Goal: Task Accomplishment & Management: Manage account settings

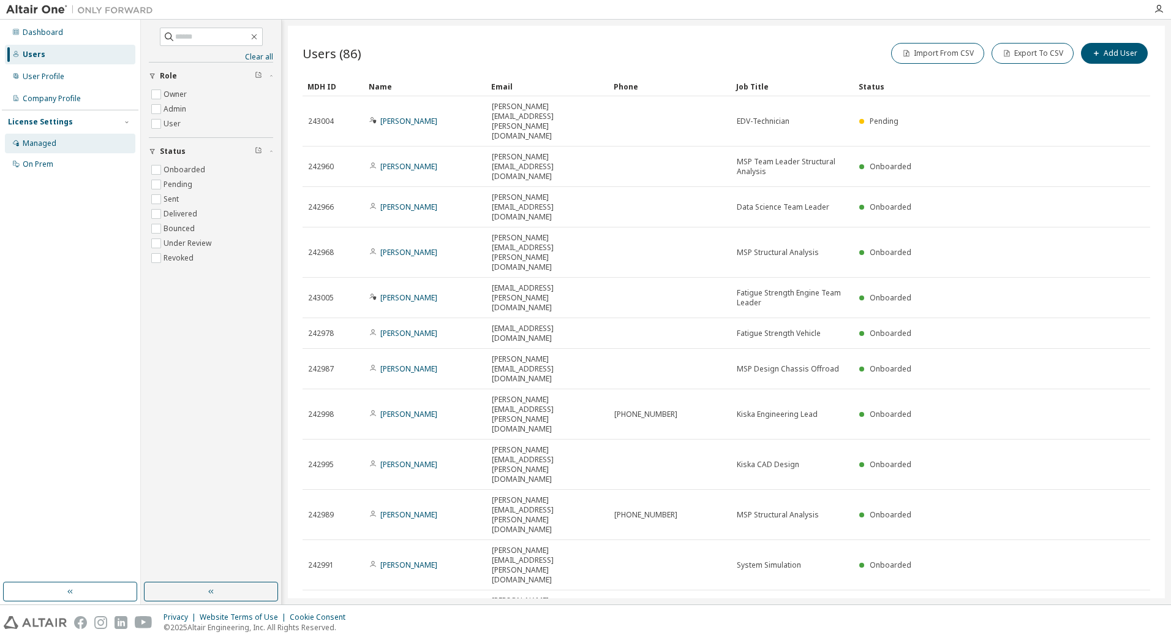
click at [29, 140] on div "Managed" at bounding box center [40, 143] width 34 height 10
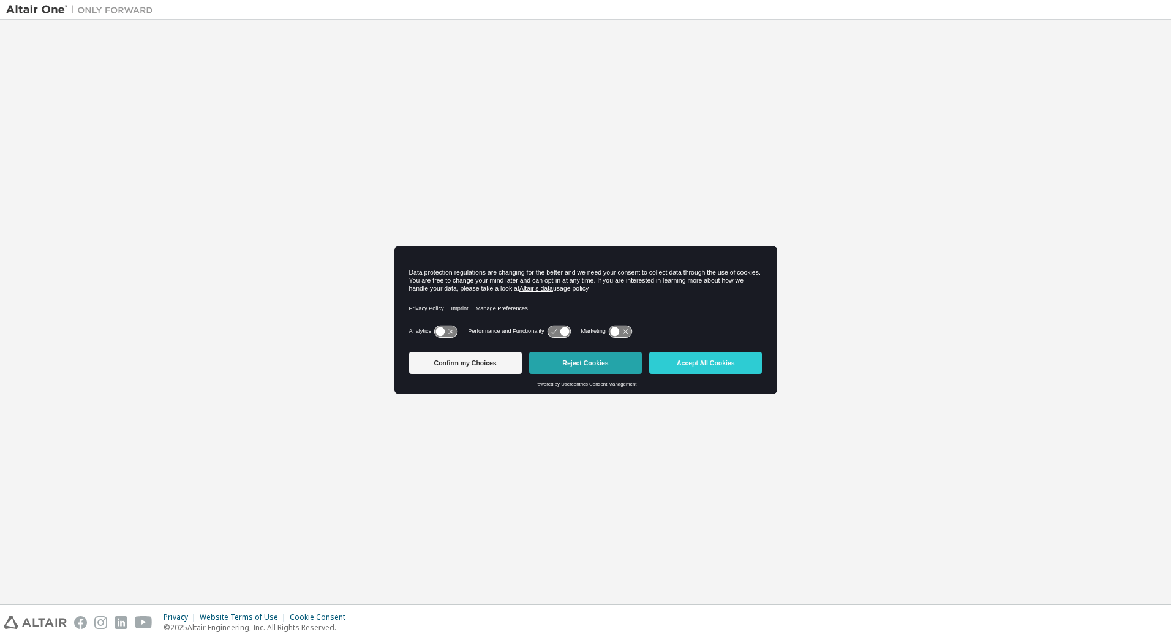
click at [580, 361] on button "Reject Cookies" at bounding box center [585, 363] width 113 height 22
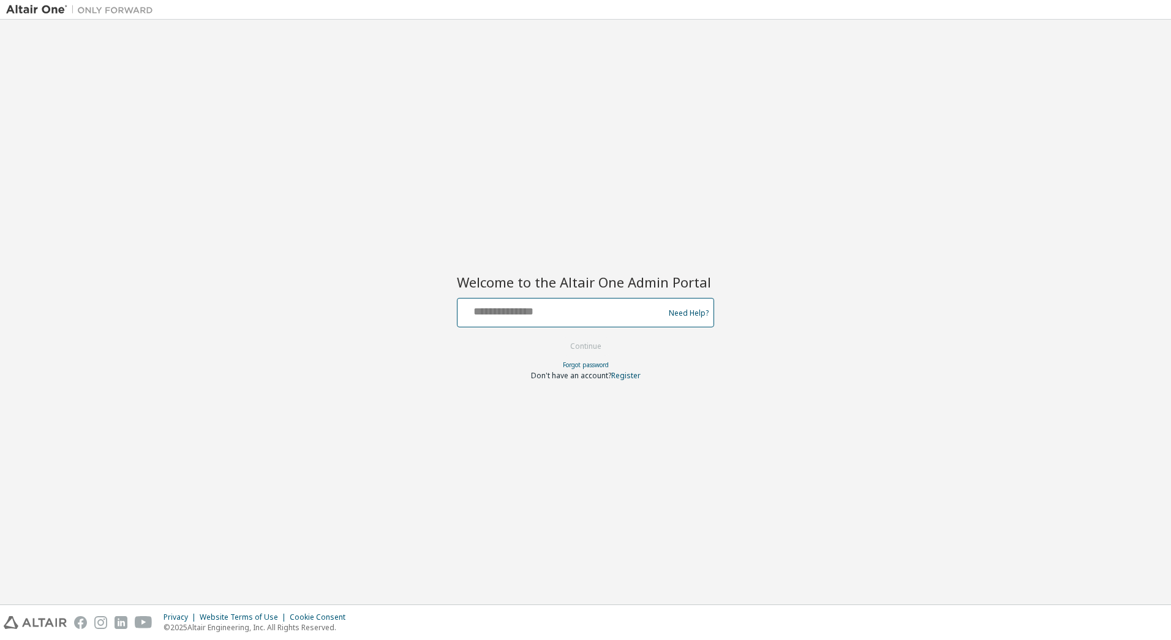
click at [558, 309] on input "text" at bounding box center [562, 310] width 200 height 18
type input "**********"
click at [592, 340] on button "Continue" at bounding box center [585, 346] width 57 height 18
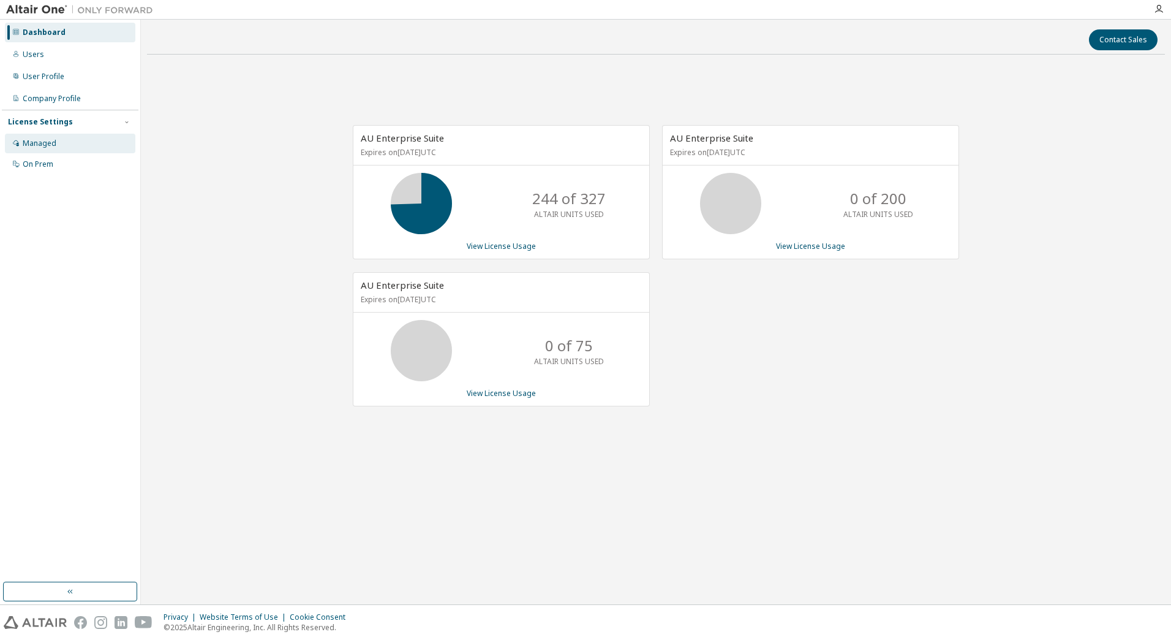
click at [50, 139] on div "Managed" at bounding box center [40, 143] width 34 height 10
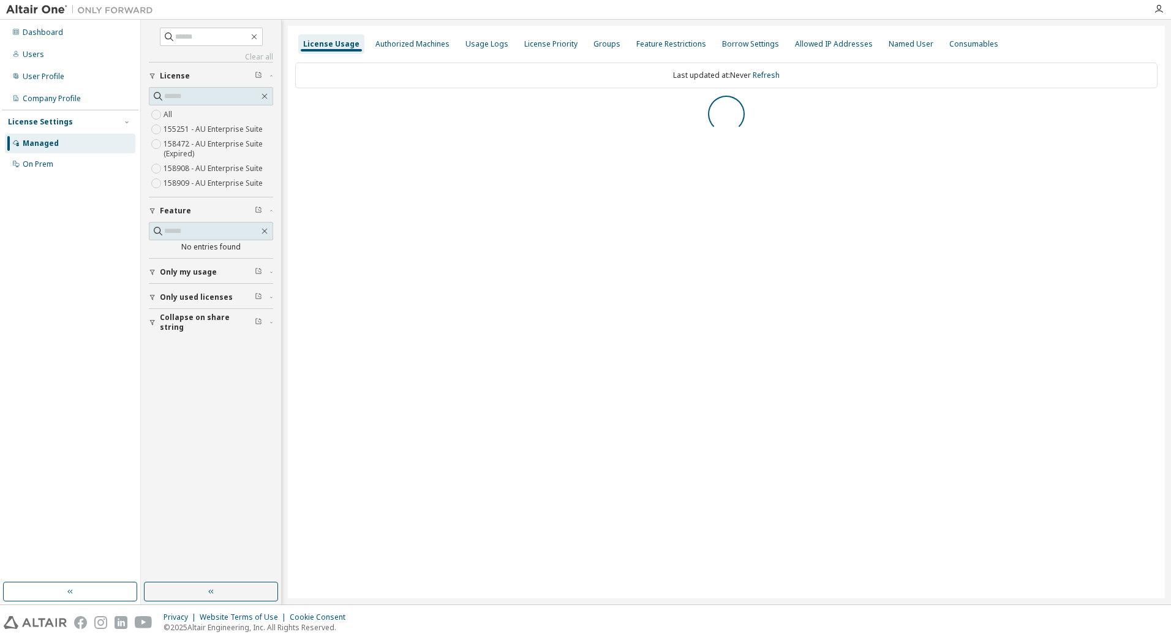
click at [150, 320] on icon "button" at bounding box center [152, 322] width 7 height 7
click at [153, 298] on icon "button" at bounding box center [152, 298] width 5 height 6
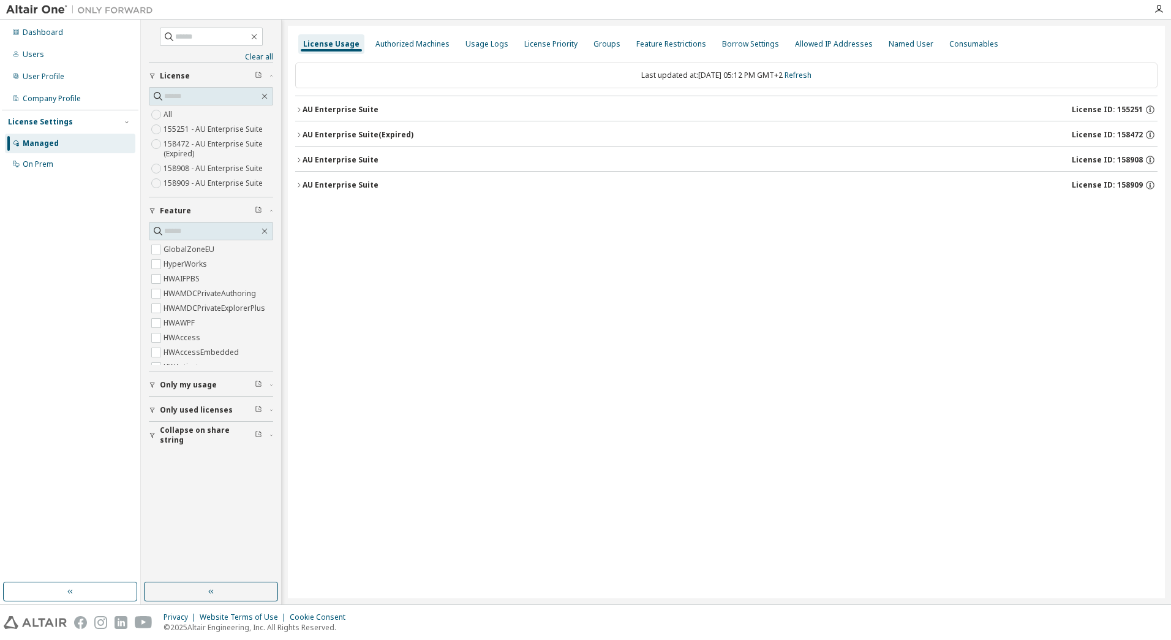
click at [155, 210] on icon "button" at bounding box center [152, 210] width 7 height 7
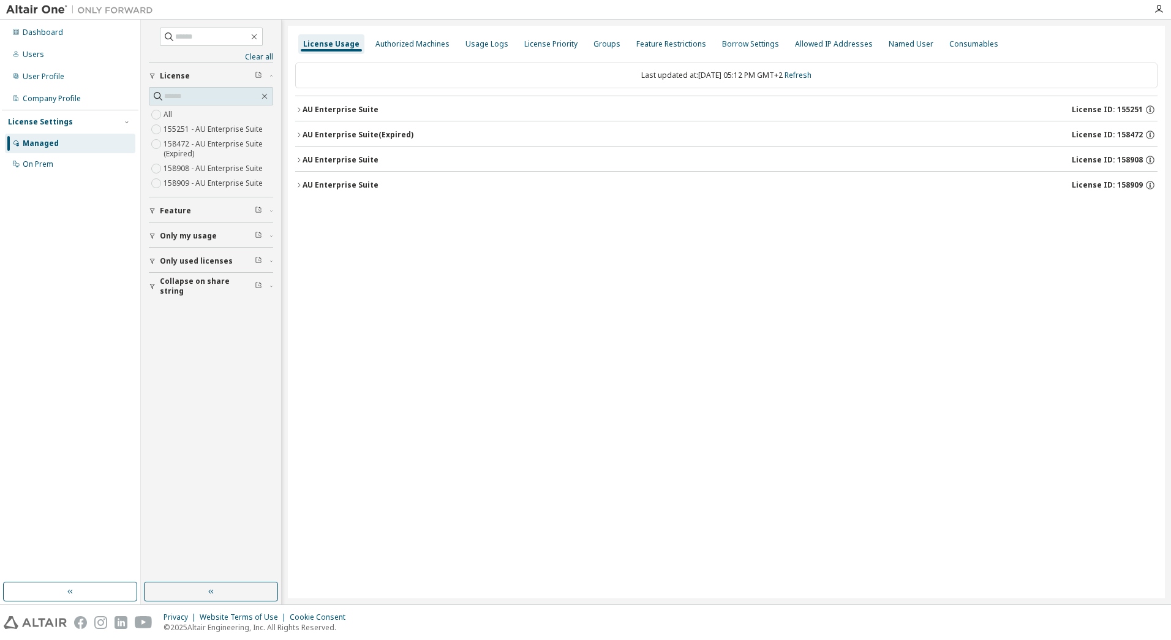
click at [151, 284] on icon "button" at bounding box center [152, 285] width 7 height 7
click at [150, 258] on icon "button" at bounding box center [152, 260] width 7 height 7
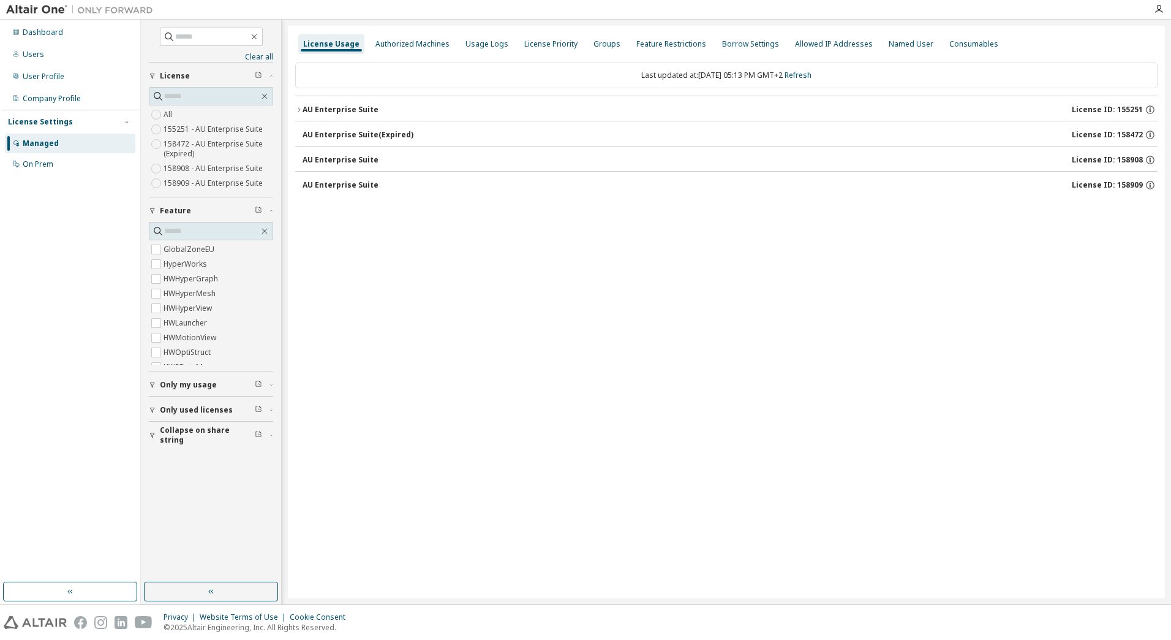
click at [296, 111] on icon "button" at bounding box center [298, 109] width 7 height 7
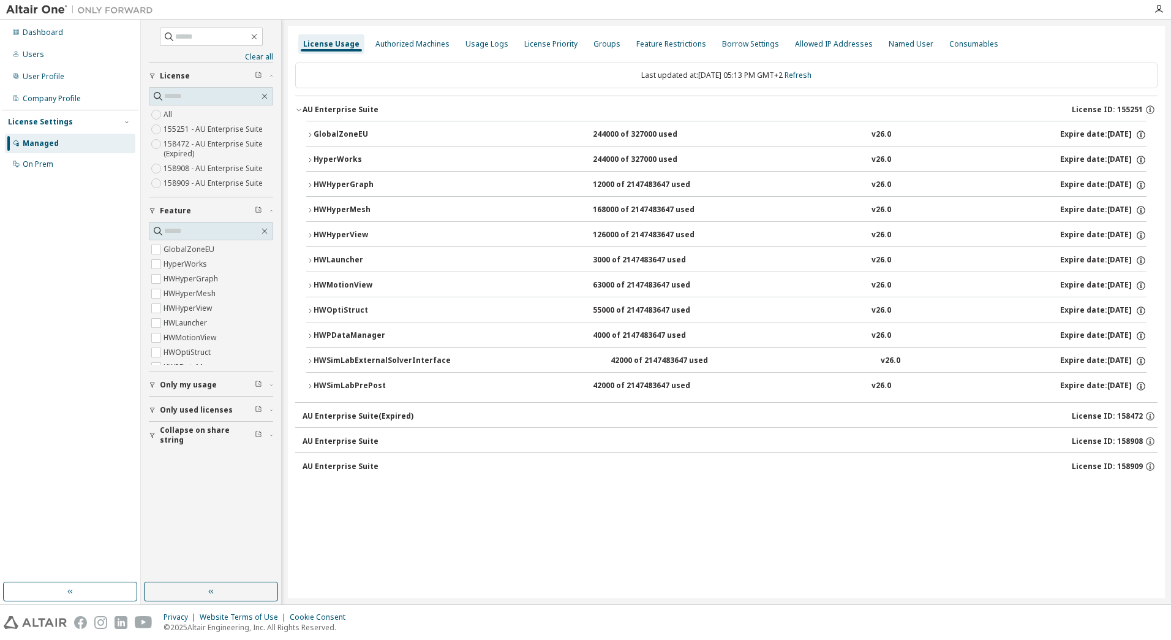
click at [311, 134] on icon "button" at bounding box center [309, 134] width 7 height 7
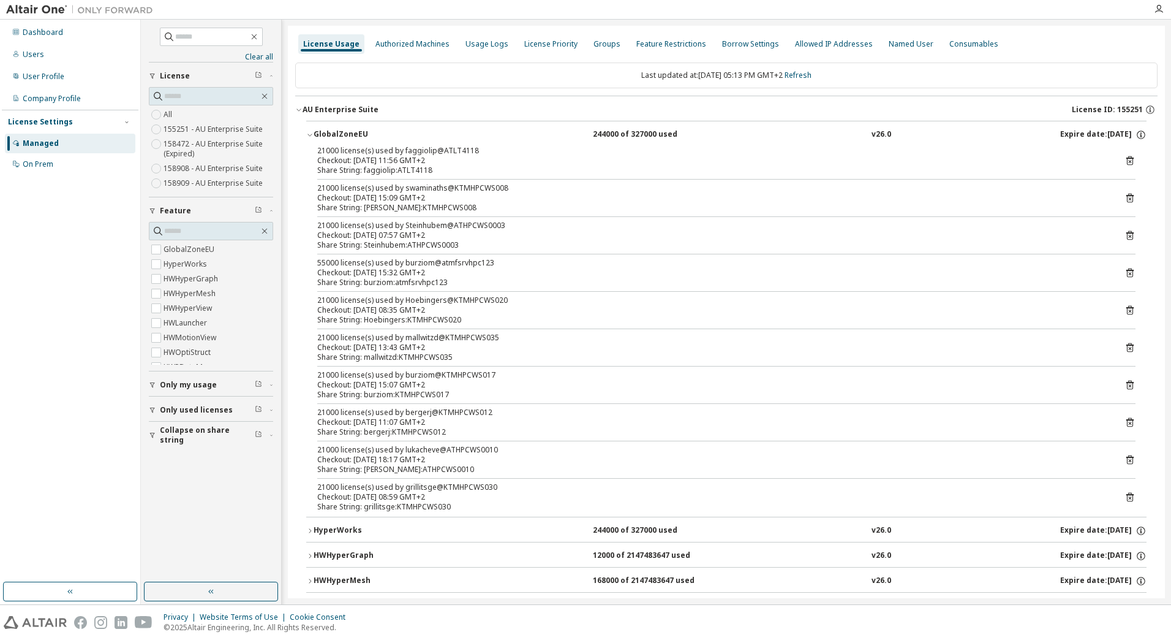
click at [1125, 458] on icon at bounding box center [1130, 459] width 11 height 11
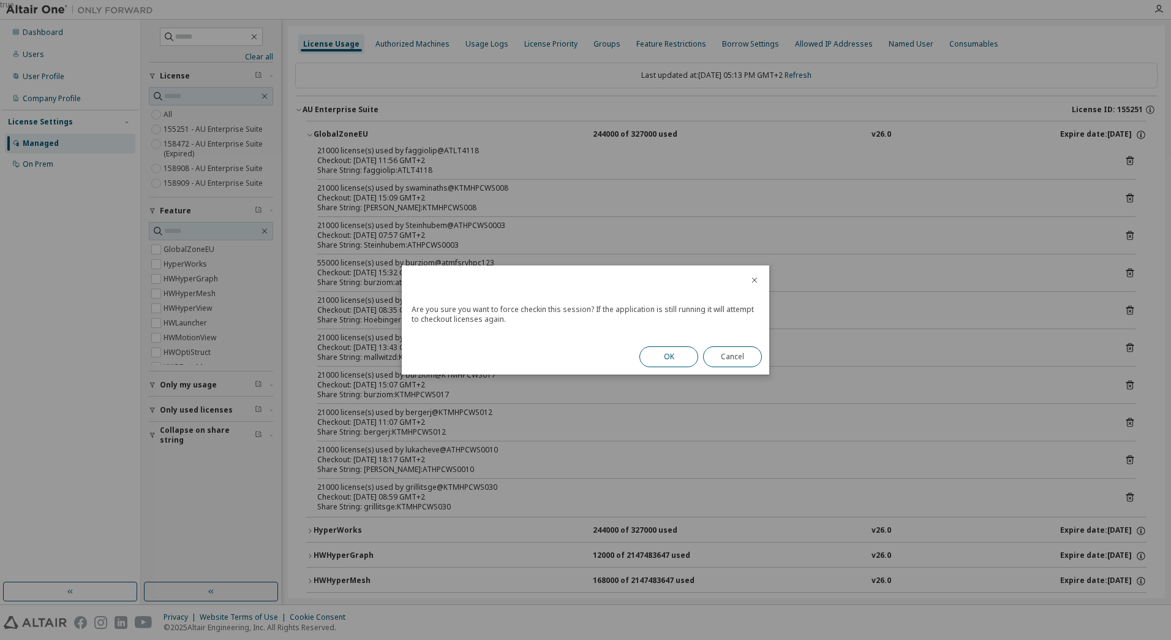
click at [673, 355] on button "OK" at bounding box center [669, 356] width 59 height 21
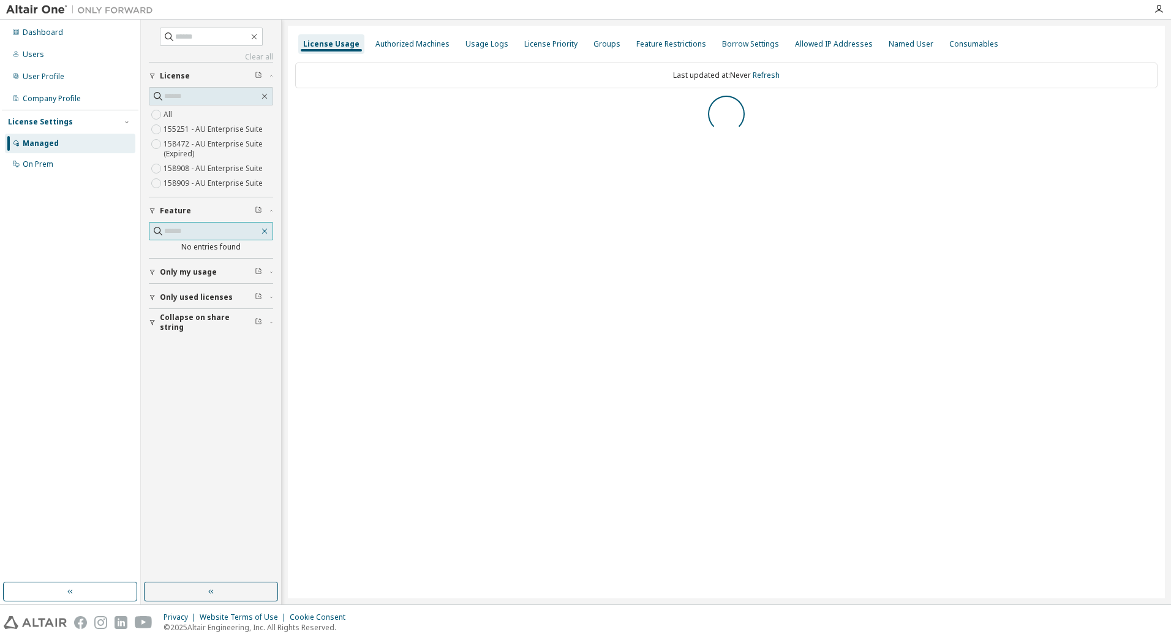
click at [264, 231] on icon "button" at bounding box center [265, 231] width 10 height 10
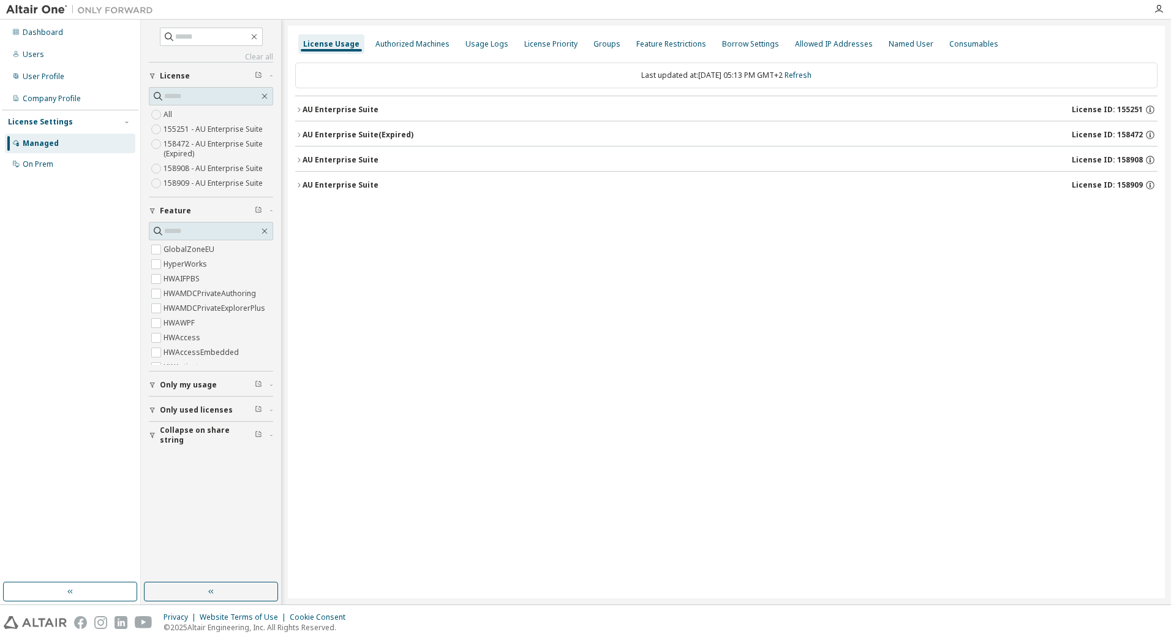
click at [153, 211] on icon "button" at bounding box center [152, 210] width 7 height 7
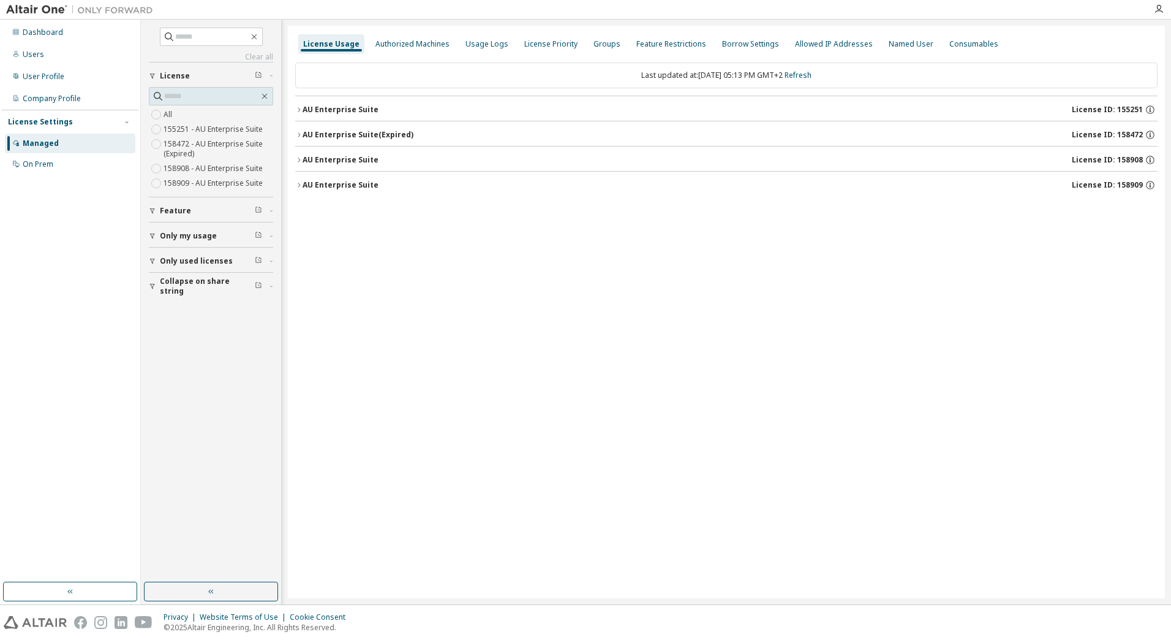
click at [151, 286] on icon "button" at bounding box center [152, 285] width 7 height 7
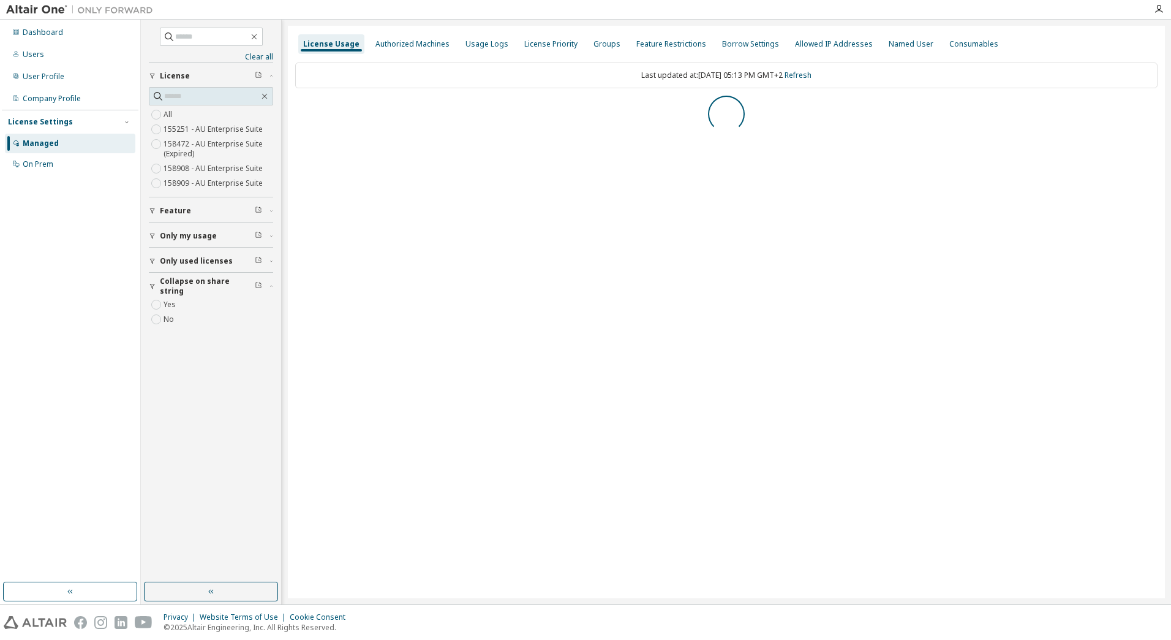
click at [152, 262] on icon "button" at bounding box center [152, 262] width 5 height 6
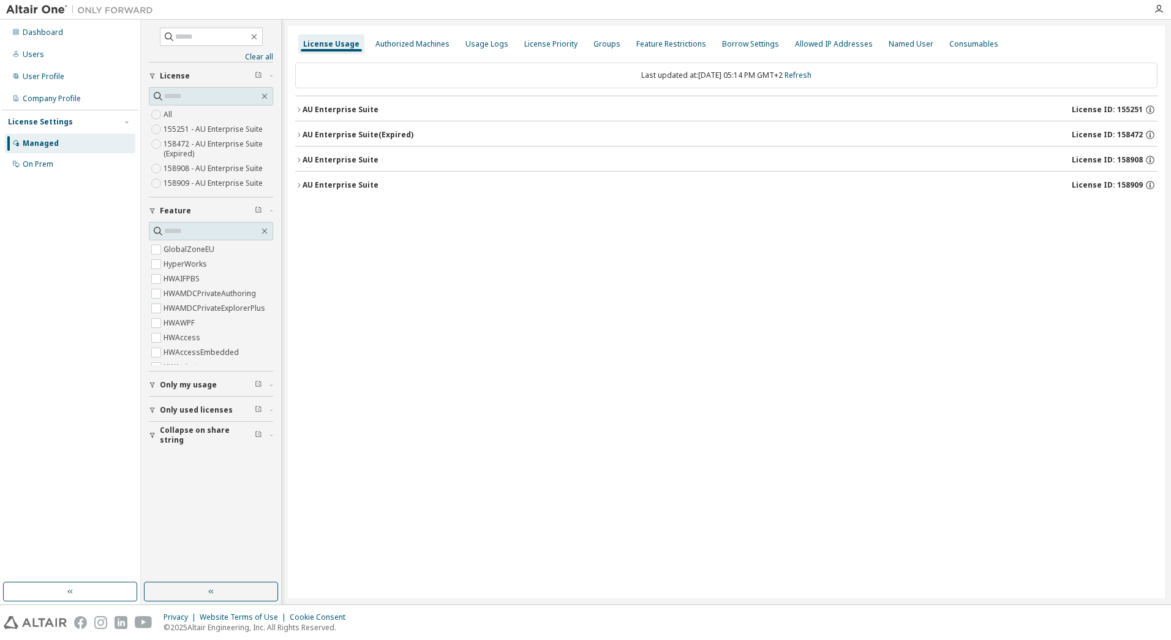
click at [153, 431] on icon "button" at bounding box center [152, 434] width 7 height 7
click at [155, 413] on icon "button" at bounding box center [152, 409] width 7 height 7
click at [301, 111] on icon "button" at bounding box center [298, 109] width 7 height 7
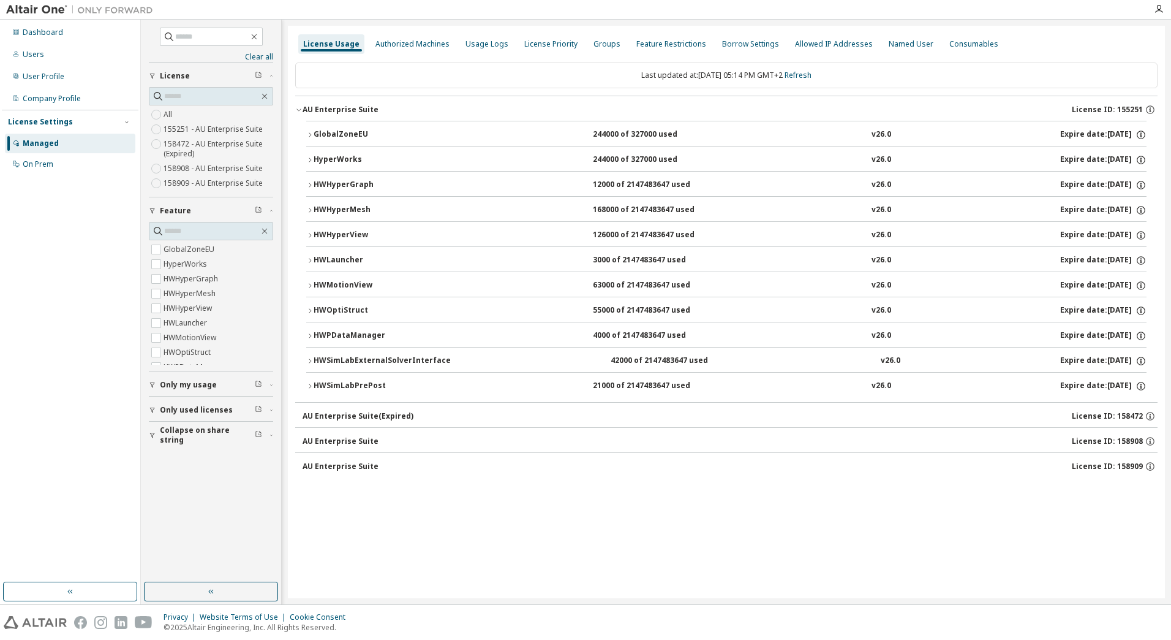
click at [311, 387] on icon "button" at bounding box center [309, 385] width 7 height 7
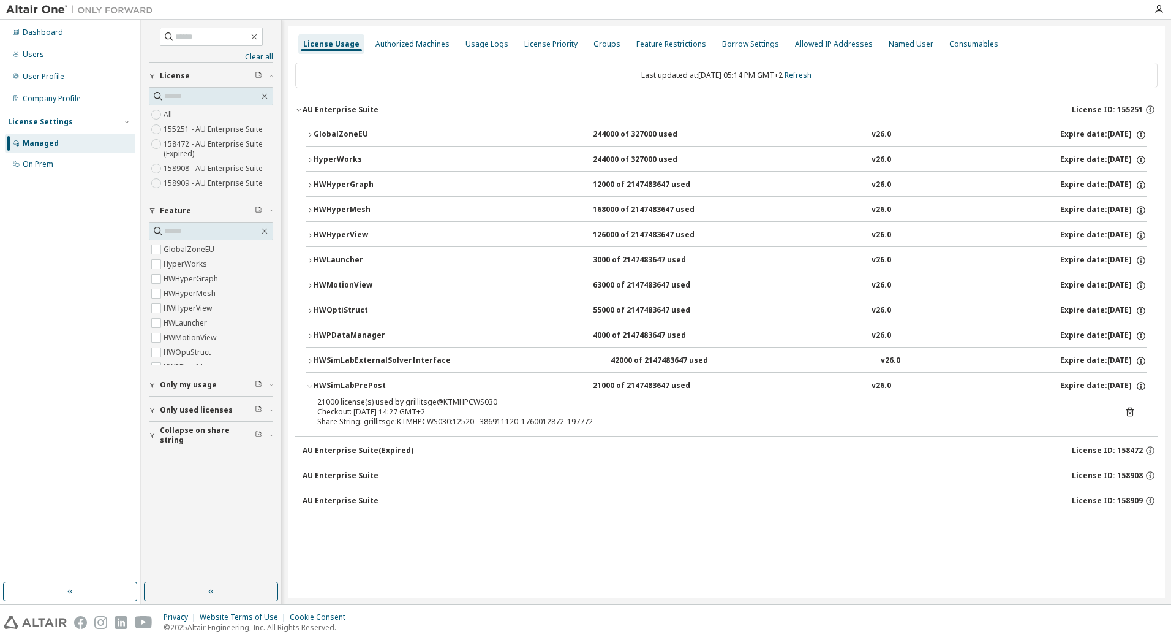
click at [309, 360] on icon "button" at bounding box center [309, 360] width 7 height 7
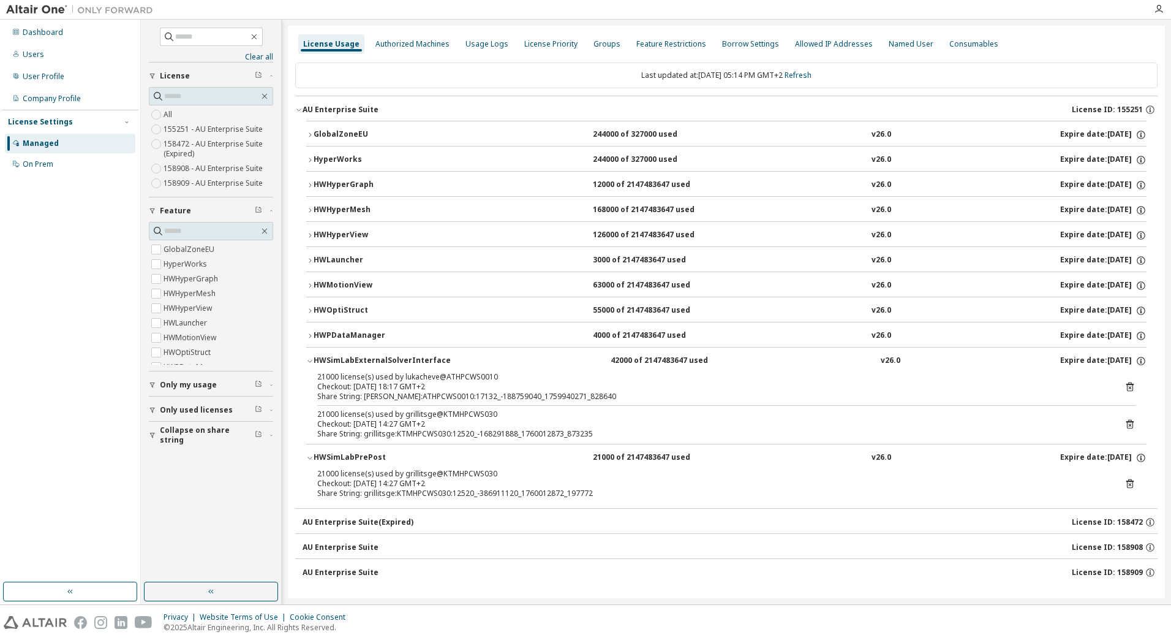
click at [1125, 386] on icon at bounding box center [1130, 386] width 11 height 11
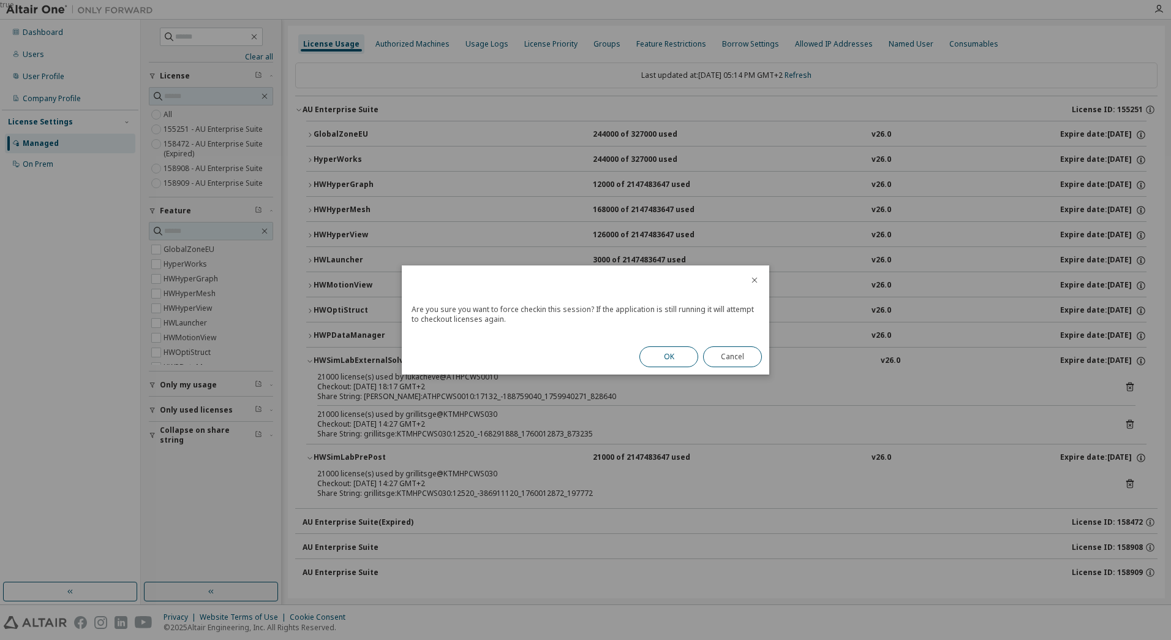
click at [674, 355] on button "OK" at bounding box center [669, 356] width 59 height 21
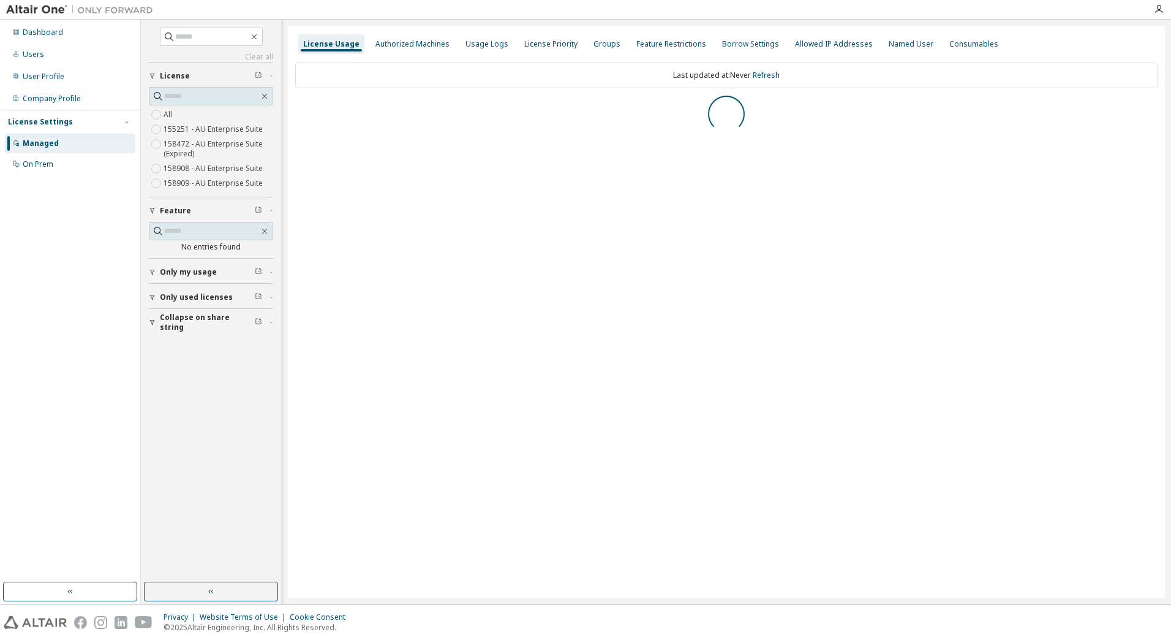
click at [150, 321] on icon "button" at bounding box center [152, 322] width 7 height 7
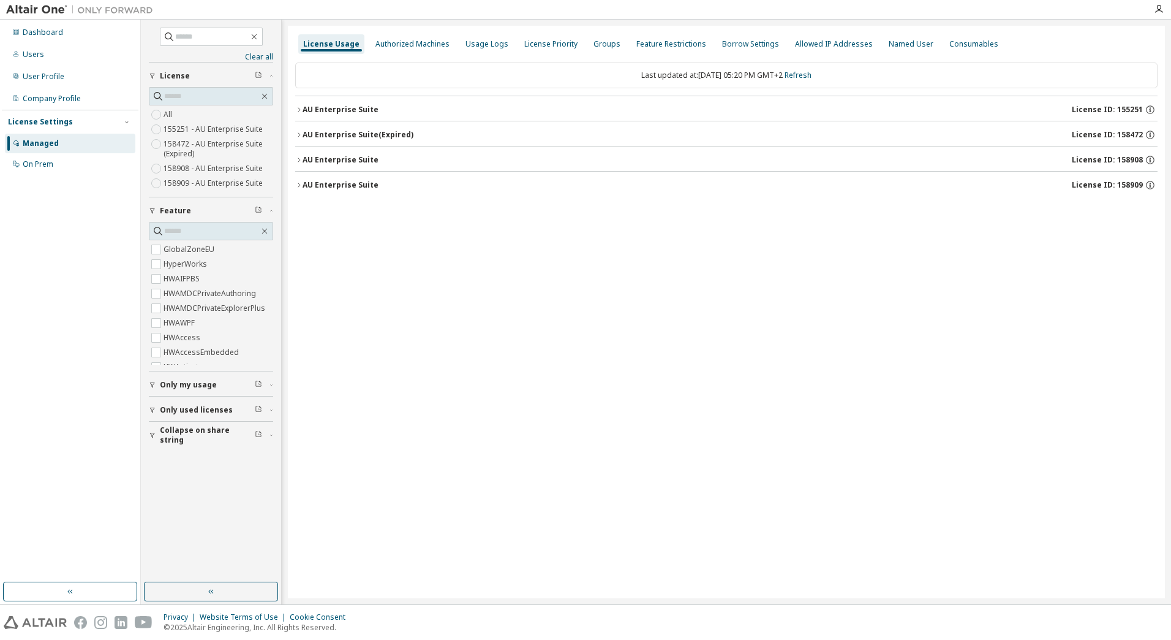
click at [151, 409] on icon "button" at bounding box center [152, 409] width 7 height 7
click at [297, 110] on icon "button" at bounding box center [298, 109] width 7 height 7
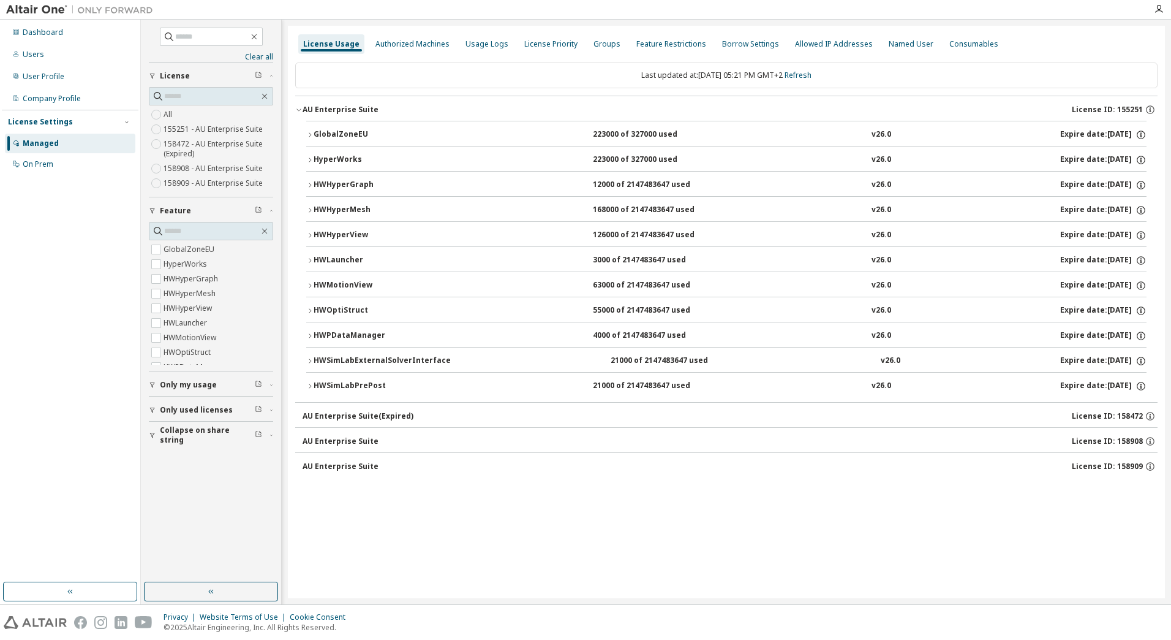
click at [309, 360] on icon "button" at bounding box center [309, 360] width 7 height 7
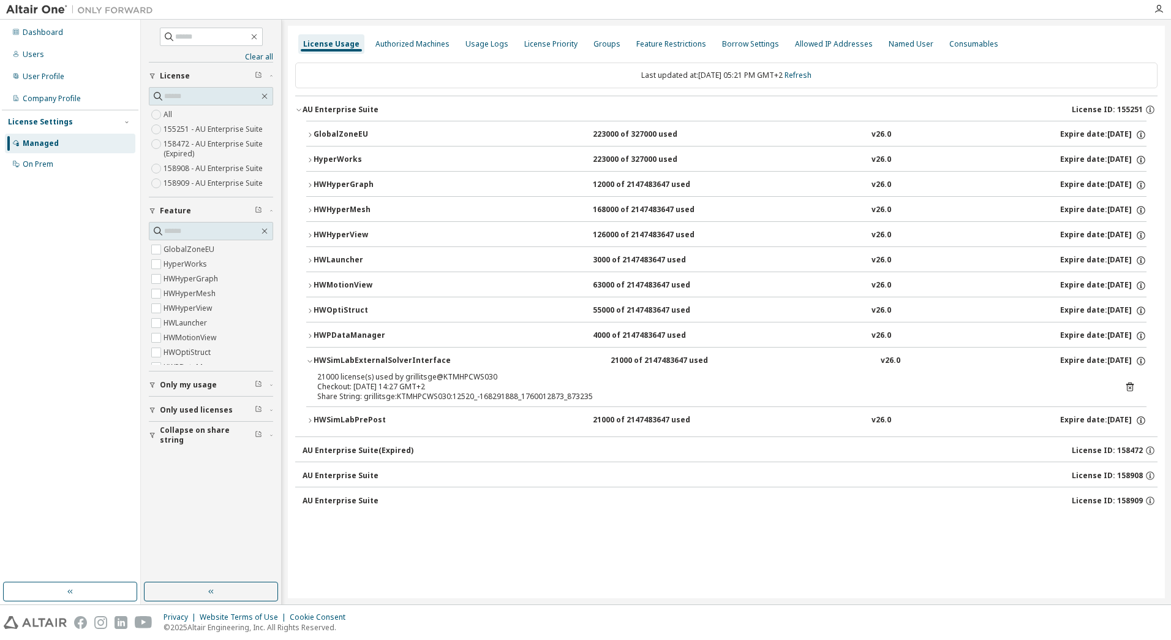
click at [309, 360] on icon "button" at bounding box center [309, 360] width 7 height 7
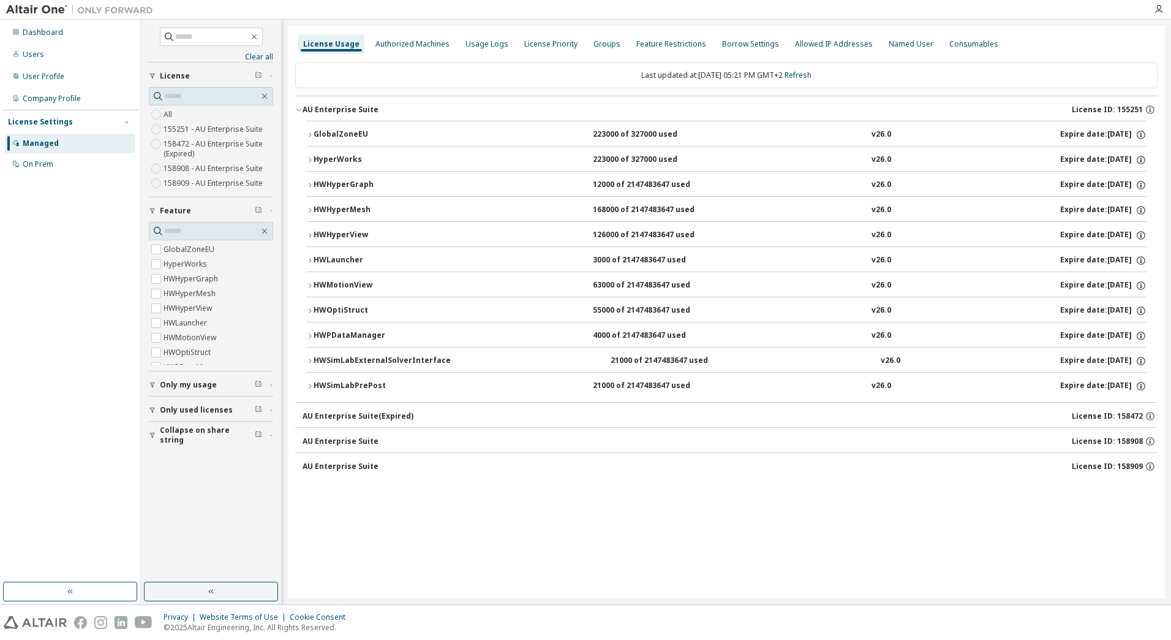
click at [314, 385] on div "HWSimLabPrePost" at bounding box center [369, 385] width 110 height 11
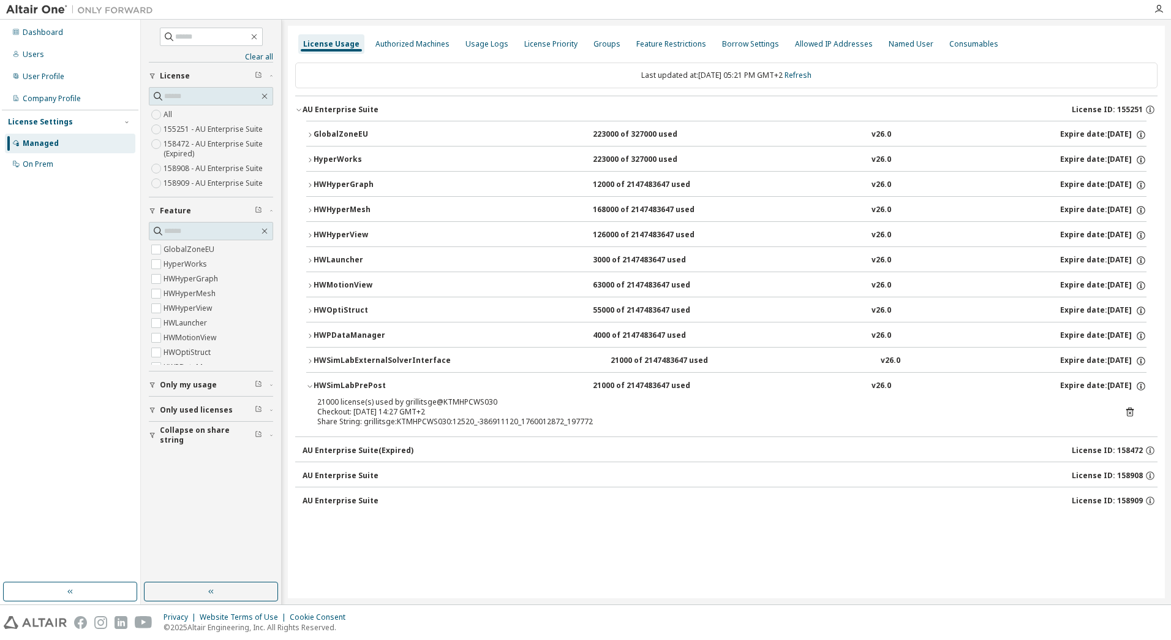
click at [312, 385] on icon "button" at bounding box center [310, 386] width 4 height 2
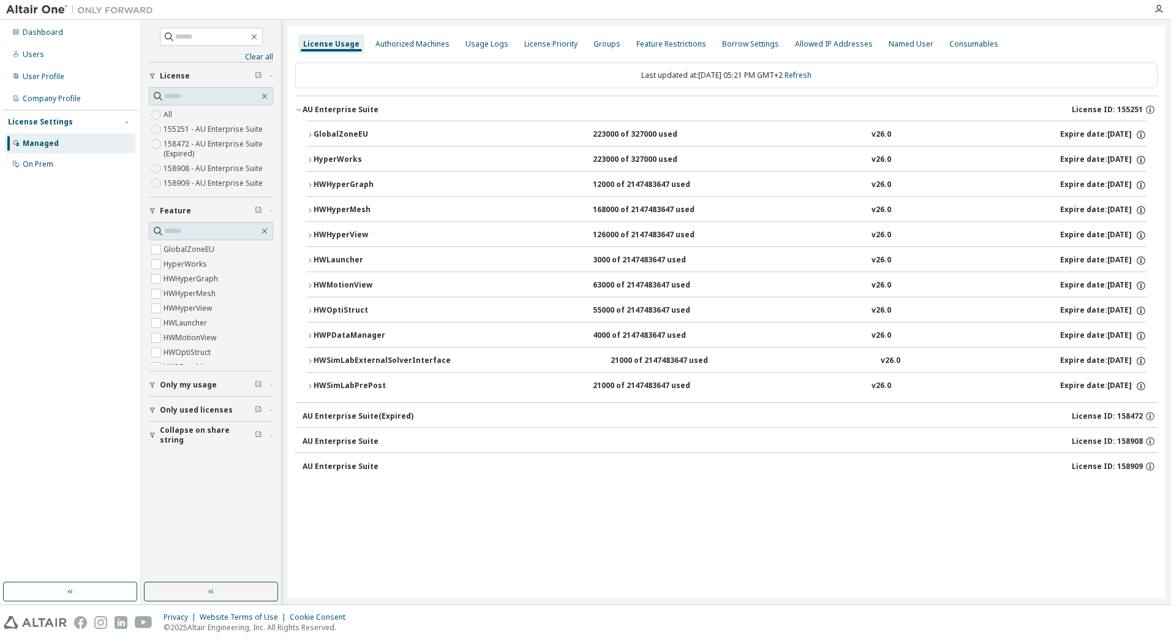
click at [311, 130] on button "GlobalZoneEU 223000 of 327000 used v26.0 Expire date: [DATE]" at bounding box center [726, 134] width 840 height 27
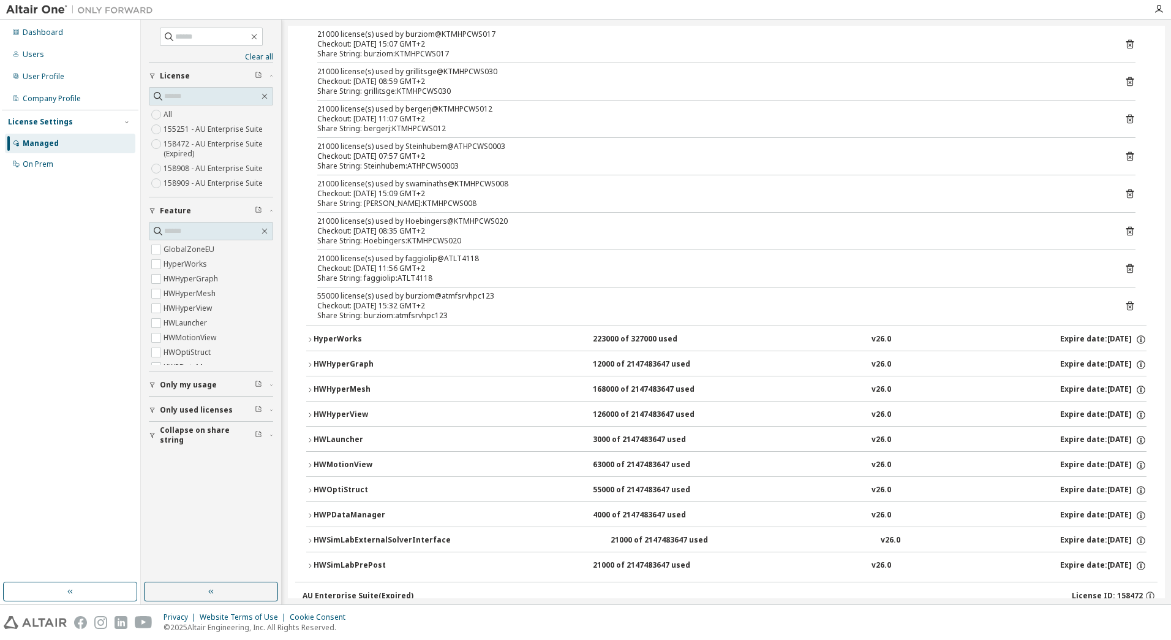
scroll to position [184, 0]
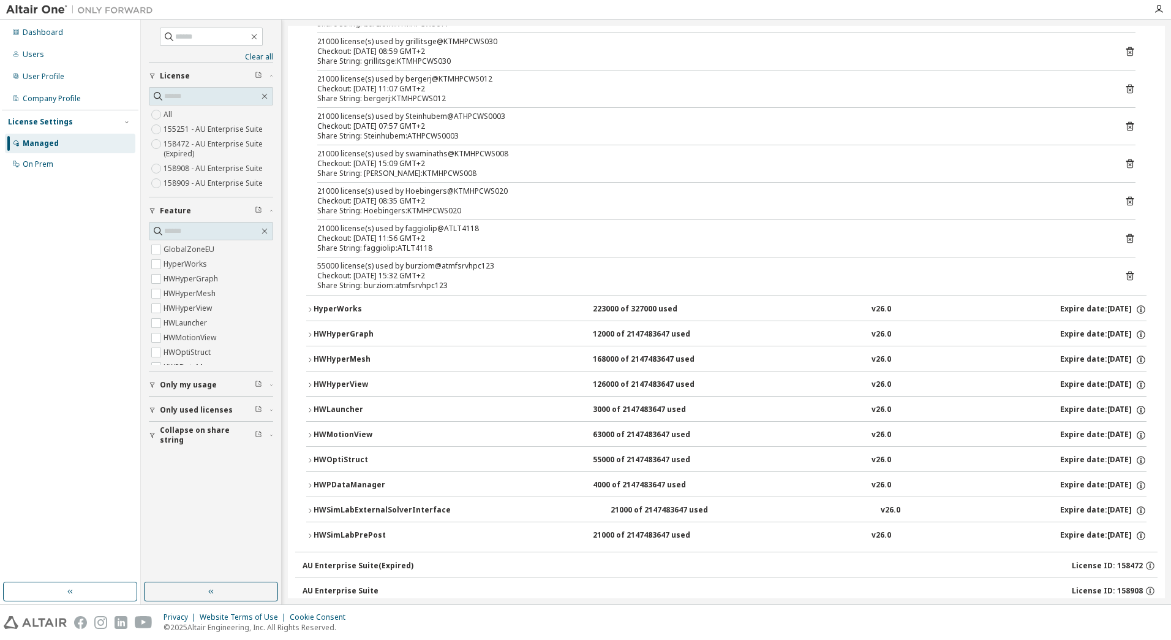
click at [310, 460] on icon "button" at bounding box center [309, 459] width 7 height 7
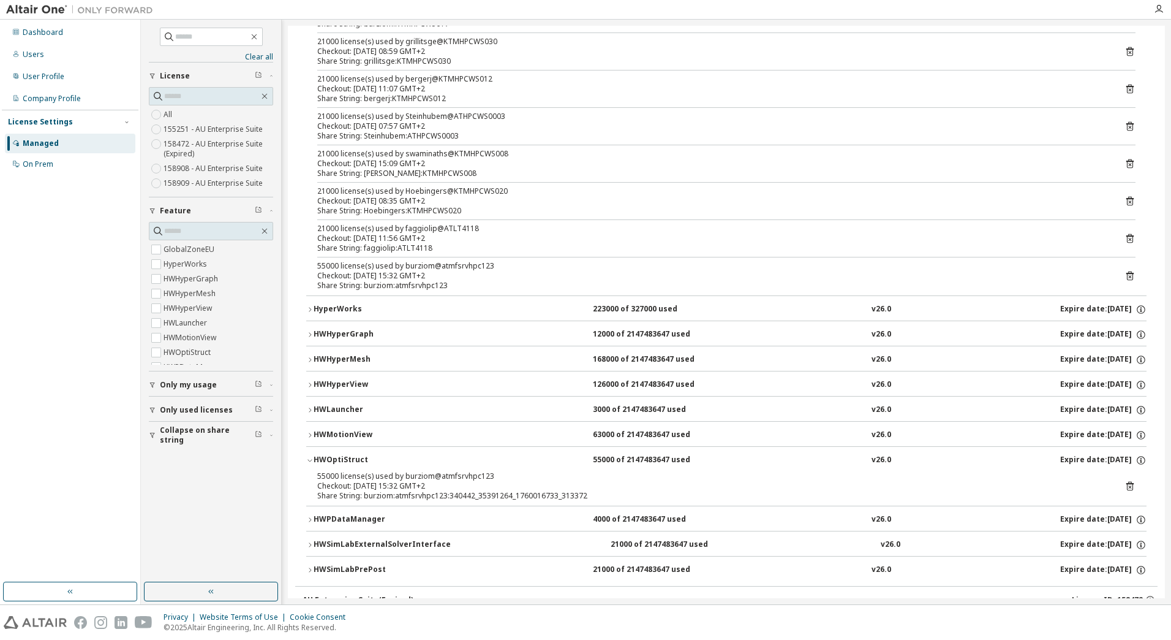
click at [310, 460] on icon "button" at bounding box center [309, 459] width 7 height 7
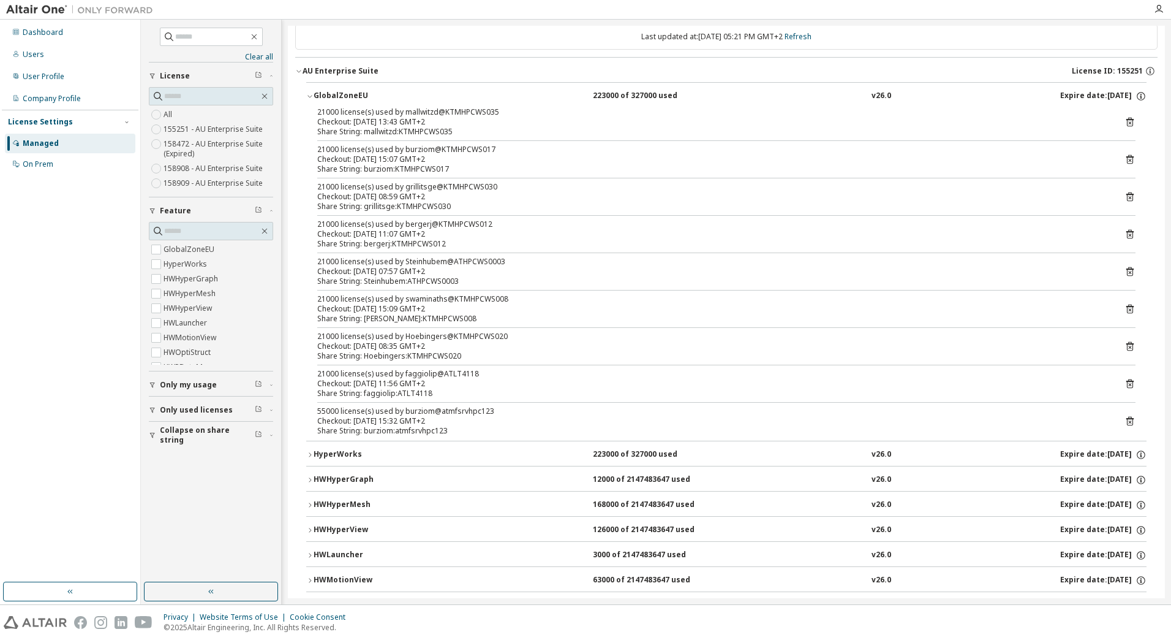
scroll to position [0, 0]
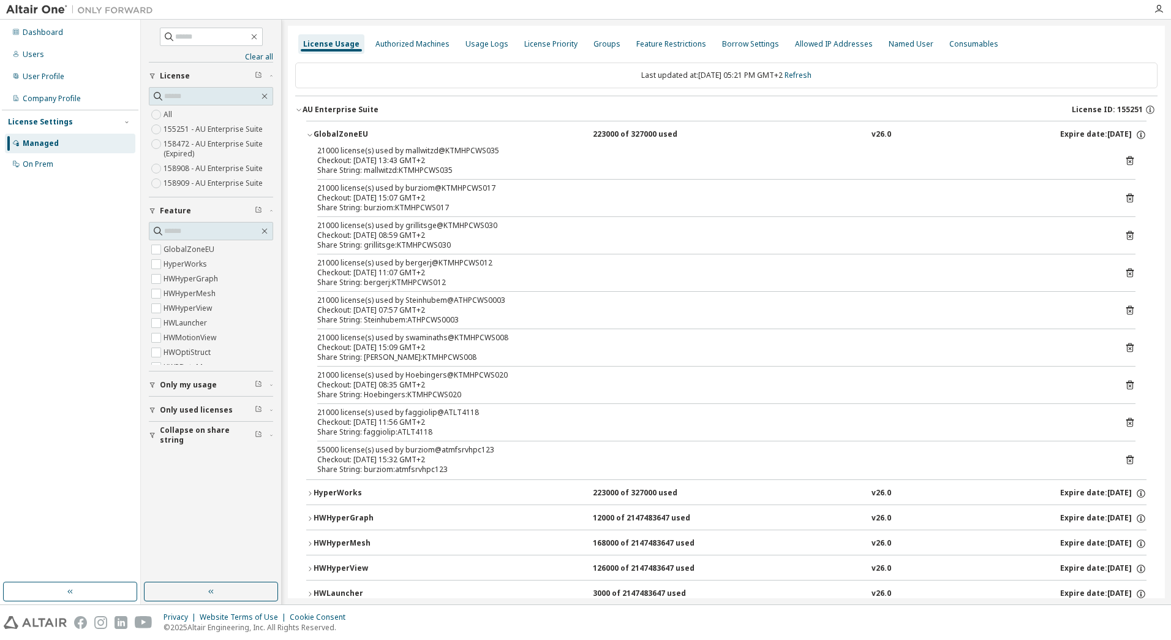
click at [298, 113] on icon "button" at bounding box center [298, 109] width 7 height 7
